Goal: Navigation & Orientation: Find specific page/section

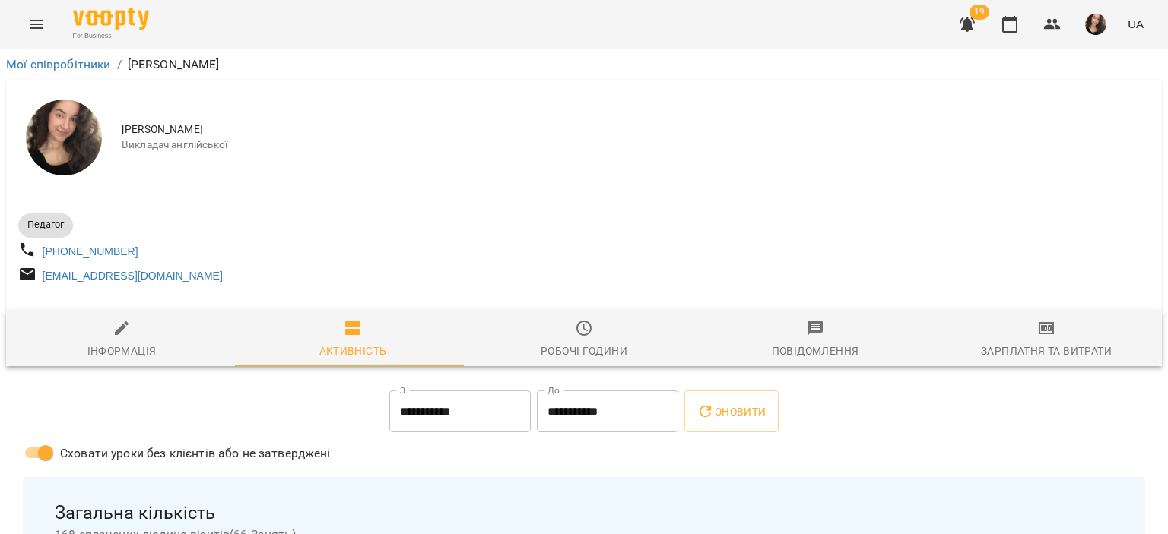
click at [27, 5] on div "For Business 19 UA" at bounding box center [584, 24] width 1168 height 49
click at [29, 14] on button "Menu" at bounding box center [36, 24] width 36 height 36
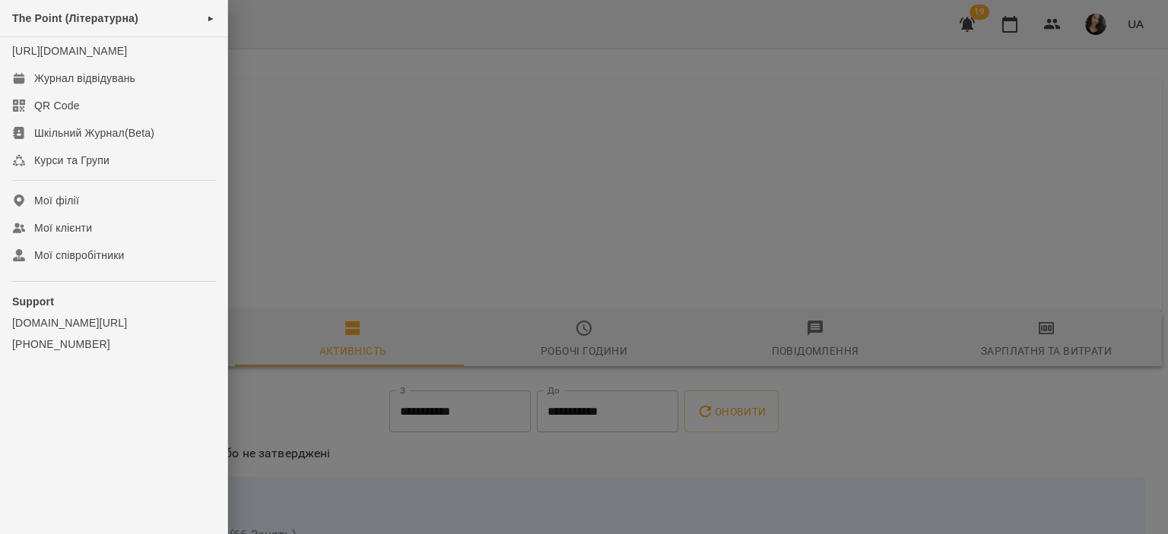
click at [29, 14] on span "The Point (Літературна)" at bounding box center [75, 18] width 126 height 12
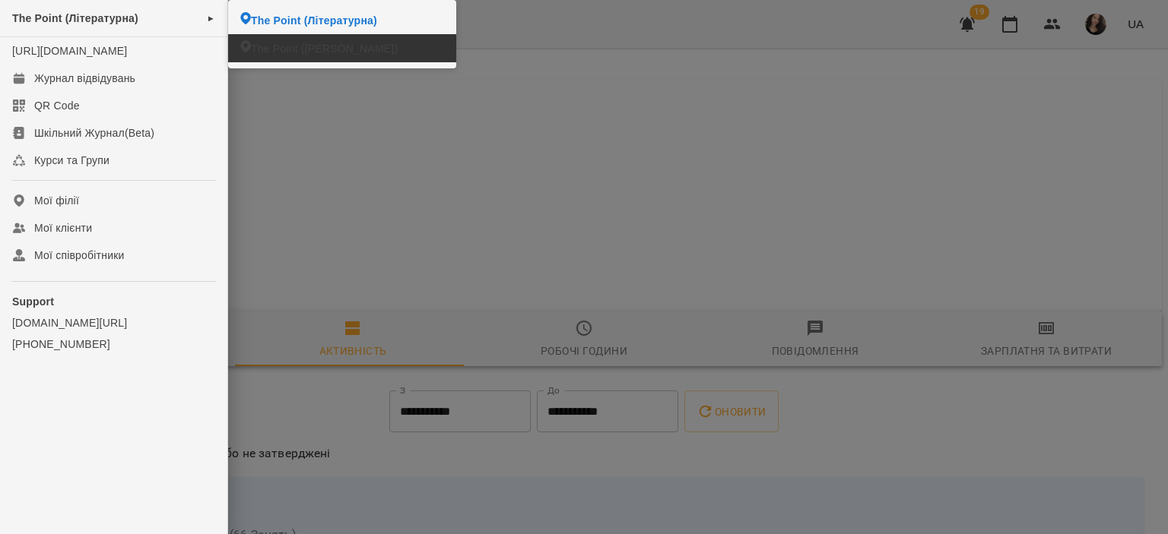
click at [258, 52] on span "The Point ([PERSON_NAME])" at bounding box center [324, 48] width 147 height 15
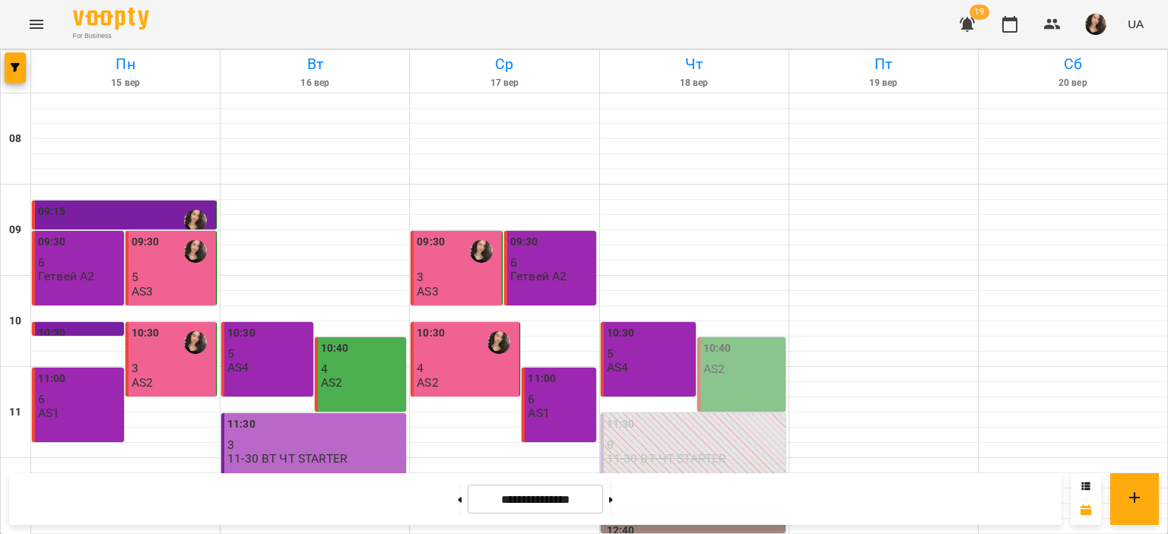
scroll to position [721, 0]
click at [35, 20] on icon "Menu" at bounding box center [37, 24] width 14 height 9
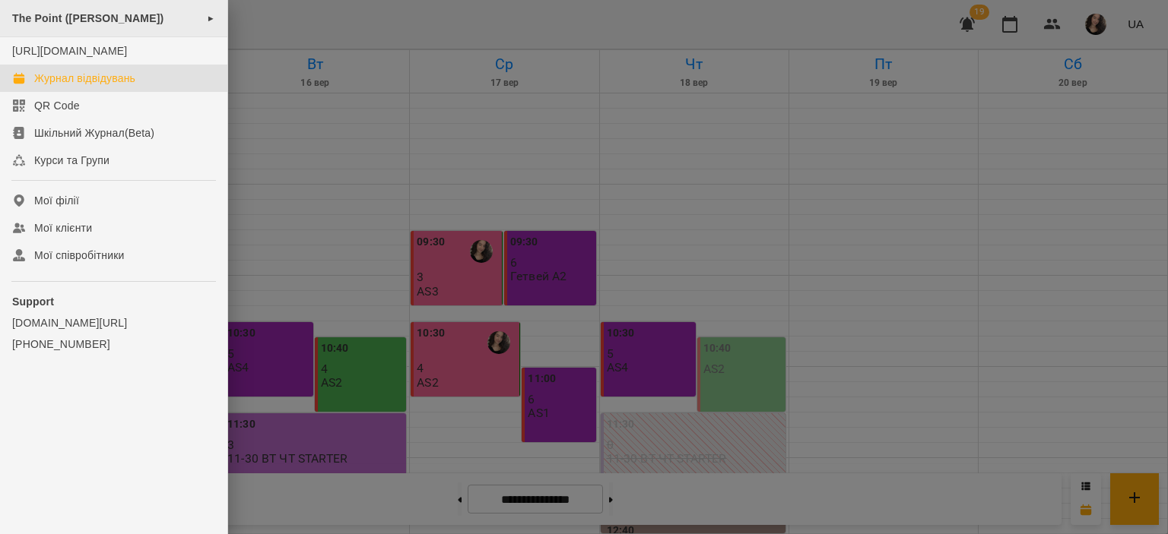
click at [93, 21] on span "The Point ([PERSON_NAME])" at bounding box center [87, 18] width 151 height 12
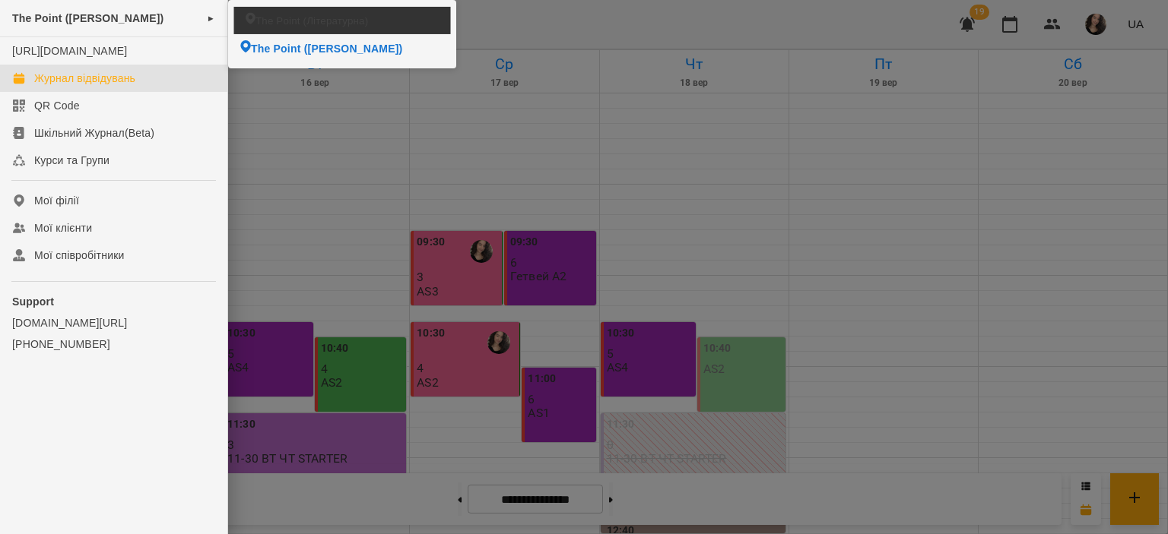
click at [280, 8] on li "The Point (Літературна)" at bounding box center [342, 20] width 217 height 27
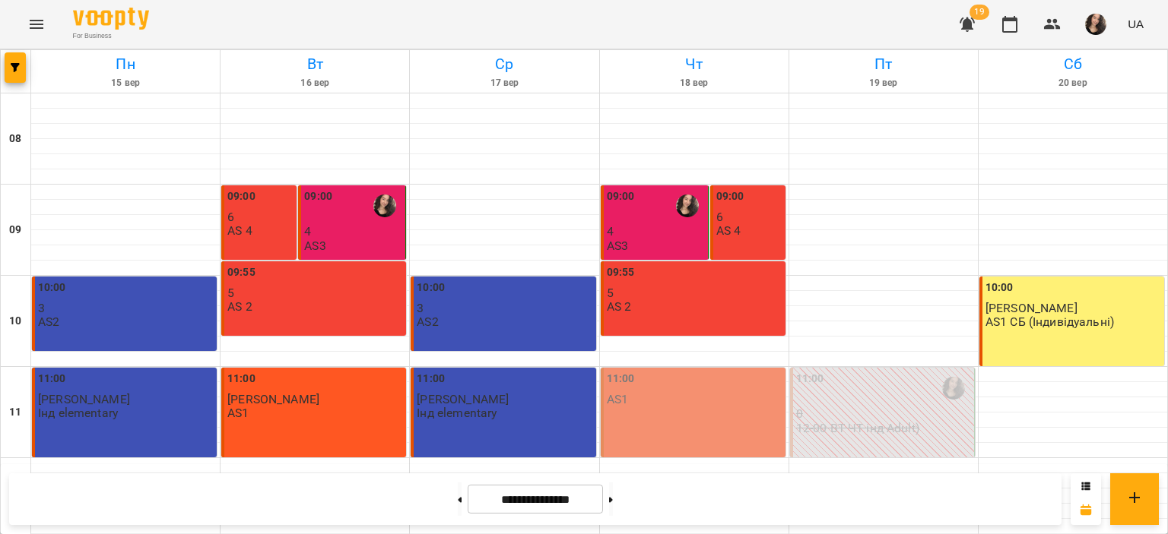
scroll to position [714, 0]
click at [613, 495] on button at bounding box center [611, 499] width 4 height 33
type input "**********"
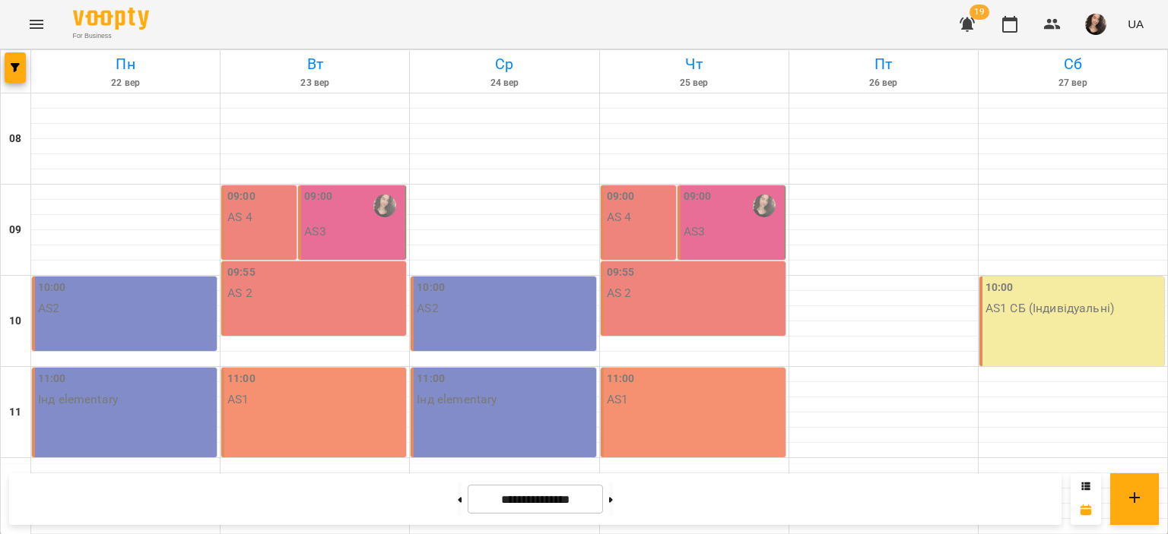
scroll to position [0, 0]
click at [36, 22] on icon "Menu" at bounding box center [36, 24] width 18 height 18
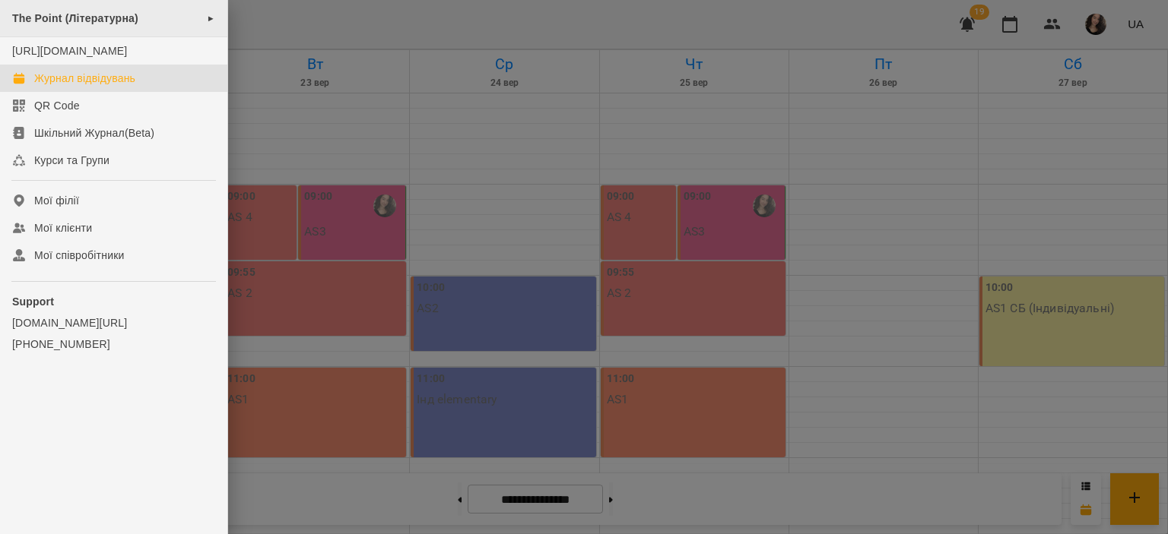
click at [109, 11] on div "The Point (Літературна) ►" at bounding box center [113, 18] width 227 height 37
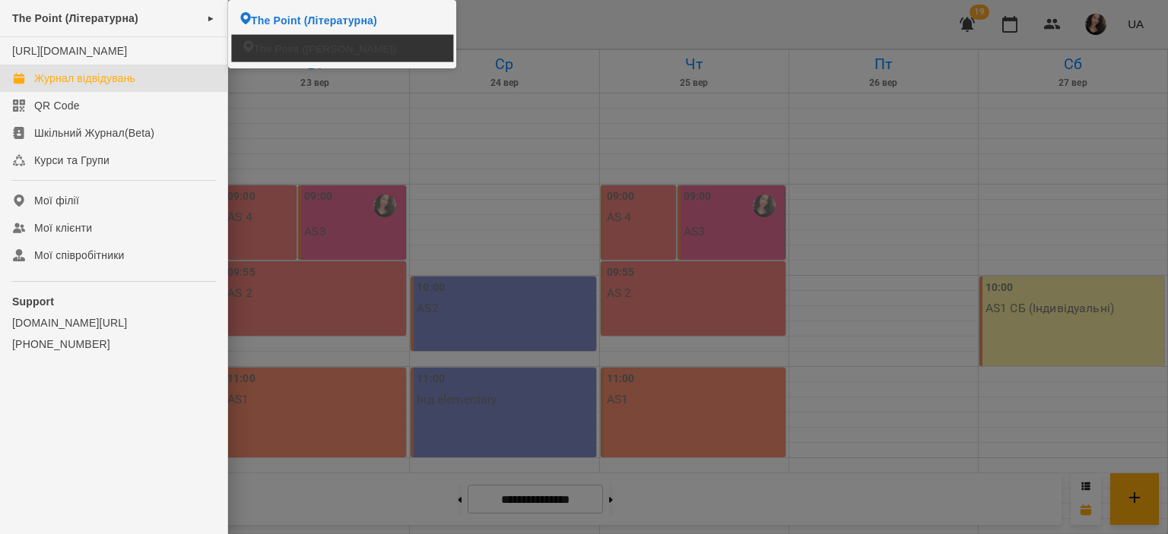
click at [331, 44] on span "The Point ([PERSON_NAME])" at bounding box center [324, 48] width 143 height 14
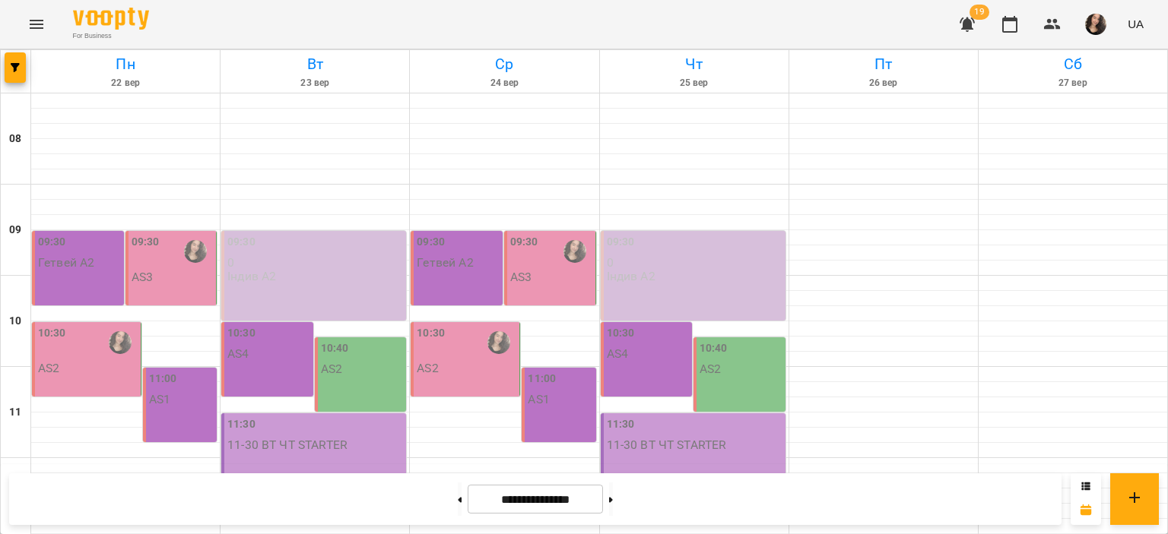
scroll to position [82, 0]
click at [458, 501] on button at bounding box center [460, 499] width 4 height 33
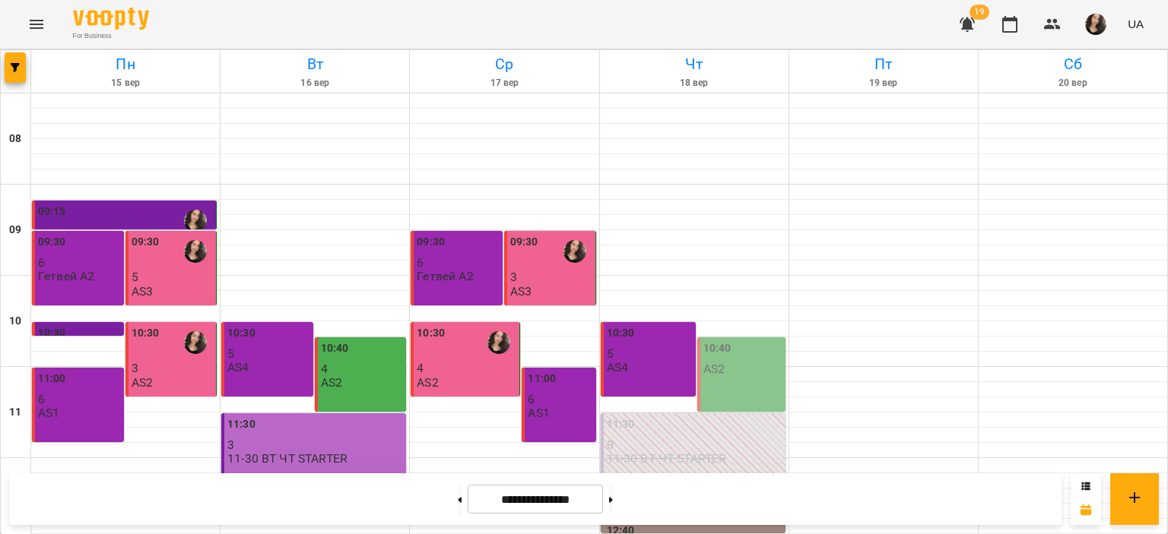
scroll to position [0, 0]
click at [41, 19] on icon "Menu" at bounding box center [36, 24] width 18 height 18
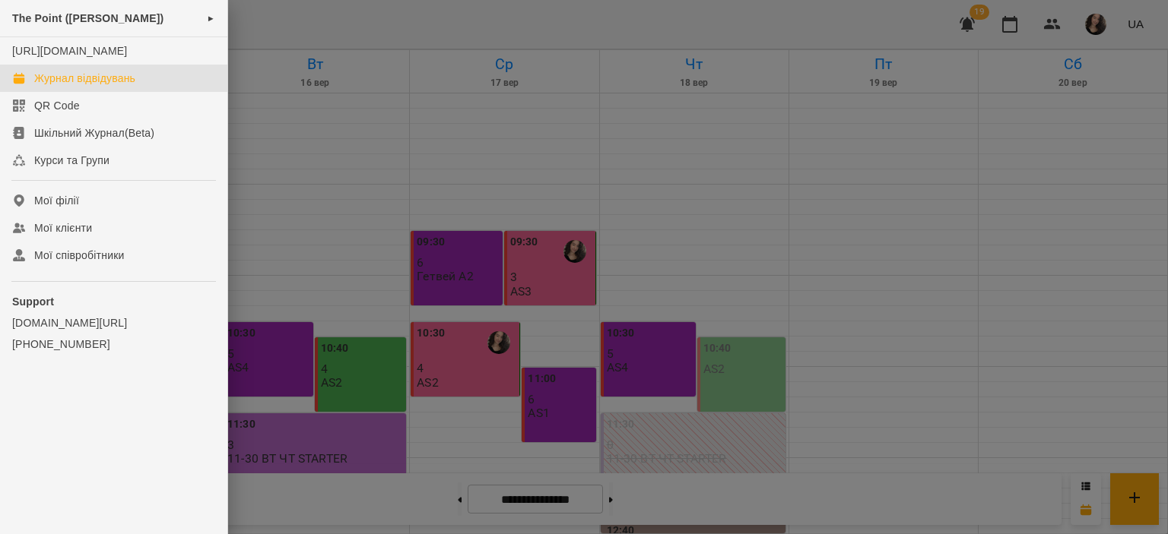
click at [268, 5] on div at bounding box center [584, 267] width 1168 height 534
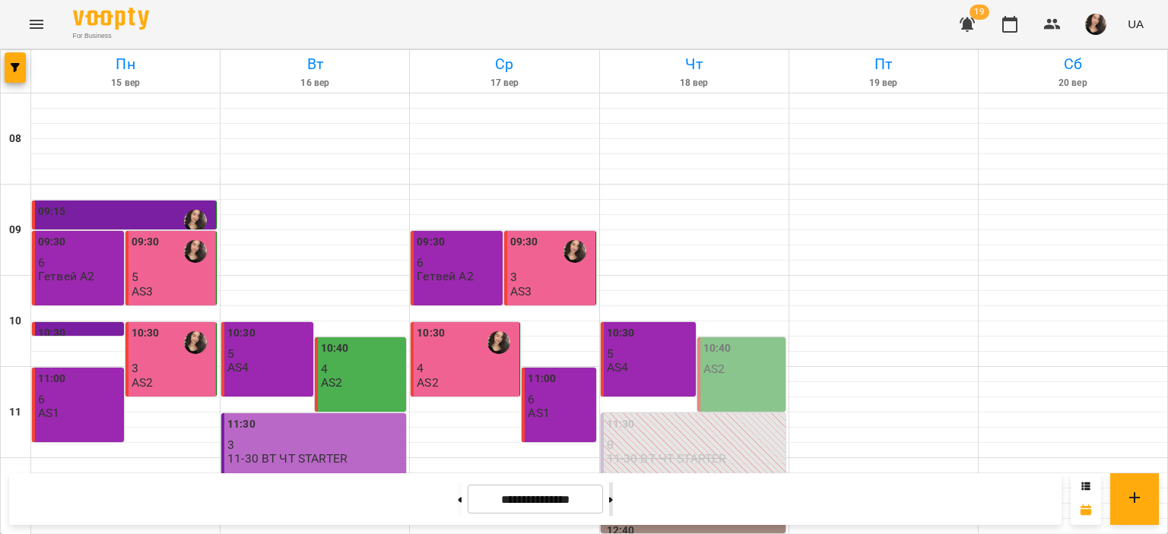
click at [613, 493] on button at bounding box center [611, 499] width 4 height 33
type input "**********"
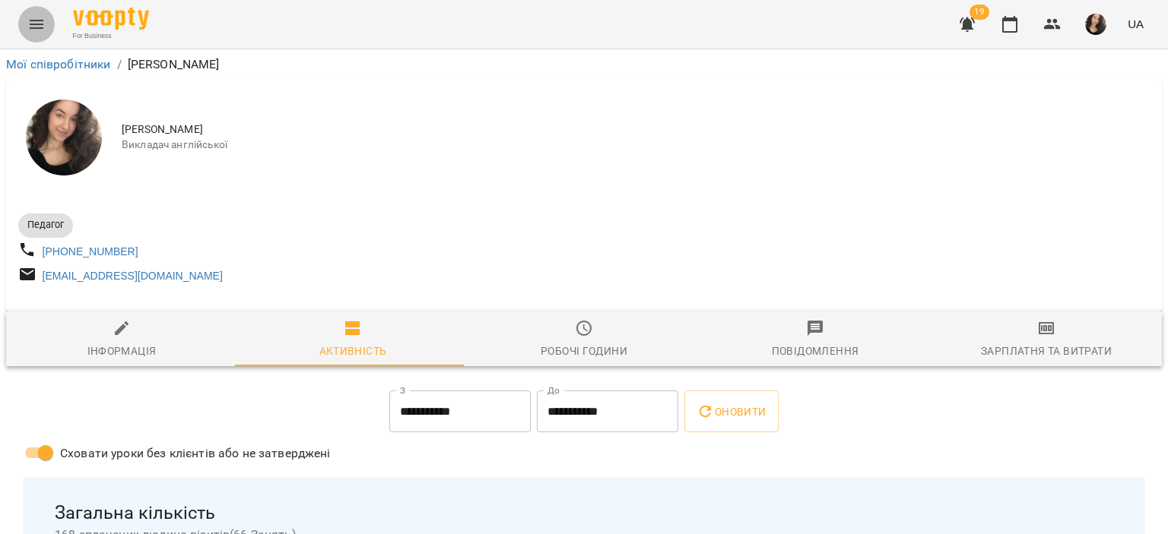
click at [18, 23] on button "Menu" at bounding box center [36, 24] width 36 height 36
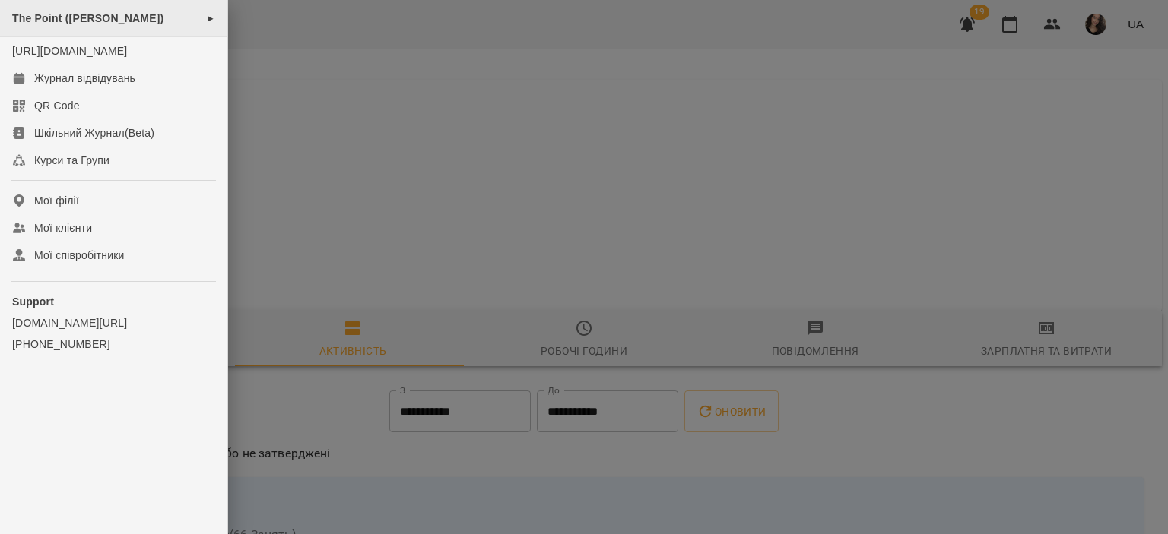
click at [87, 11] on div "The Point (Донцова) ►" at bounding box center [113, 18] width 227 height 37
